Goal: Information Seeking & Learning: Learn about a topic

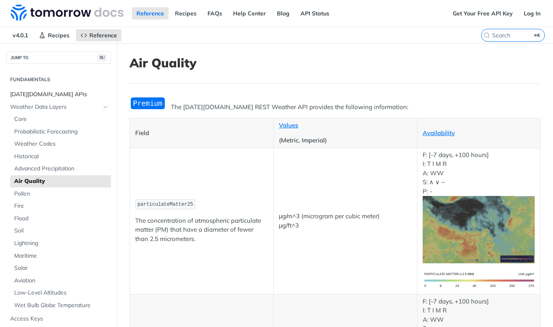
click at [46, 96] on span "[DATE][DOMAIN_NAME] APIs" at bounding box center [59, 95] width 99 height 8
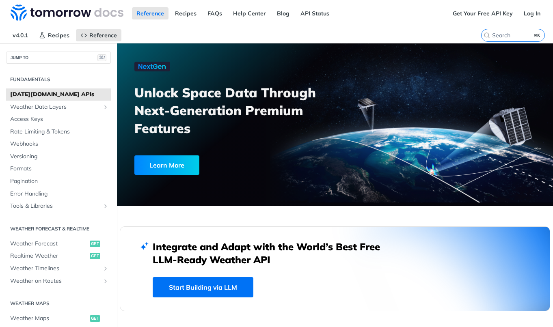
click at [46, 99] on link "[DATE][DOMAIN_NAME] APIs" at bounding box center [58, 95] width 105 height 12
click at [53, 92] on span "[DATE][DOMAIN_NAME] APIs" at bounding box center [59, 95] width 99 height 8
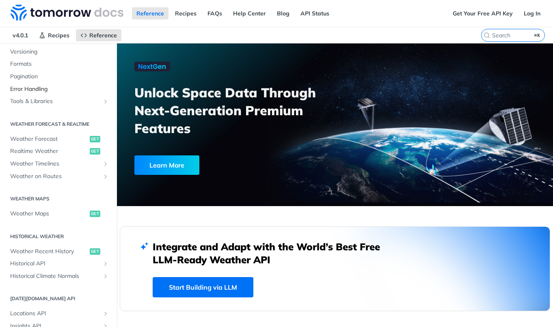
scroll to position [122, 0]
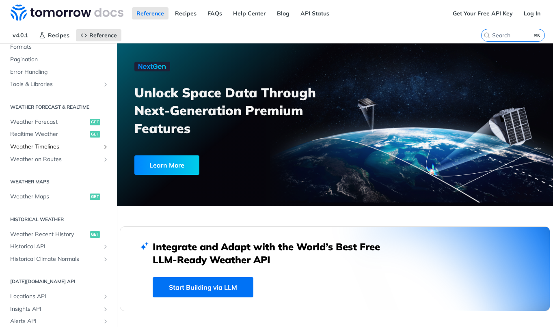
click at [48, 146] on span "Weather Timelines" at bounding box center [55, 147] width 90 height 8
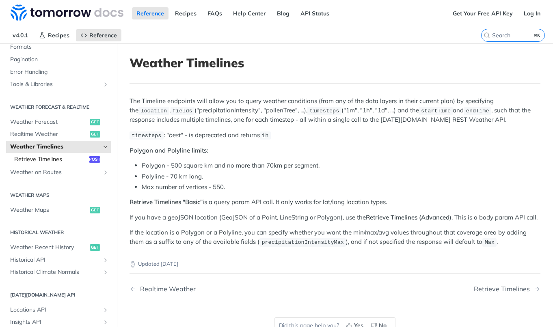
click at [50, 158] on span "Retrieve Timelines" at bounding box center [50, 160] width 73 height 8
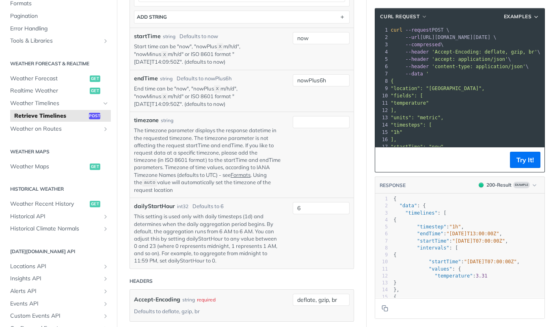
scroll to position [265, 0]
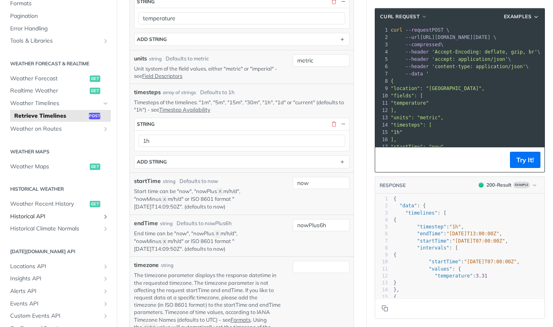
click at [69, 215] on span "Historical API" at bounding box center [55, 217] width 90 height 8
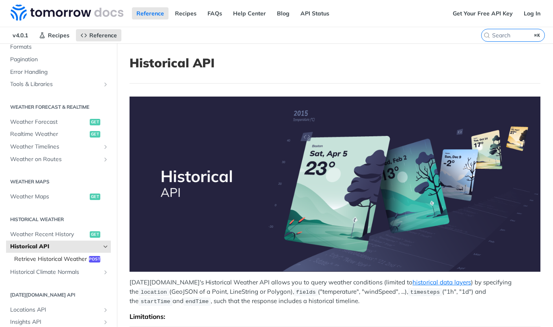
click at [74, 258] on span "Retrieve Historical Weather" at bounding box center [50, 259] width 73 height 8
